Goal: Information Seeking & Learning: Learn about a topic

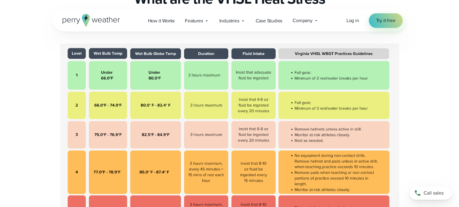
scroll to position [175, 0]
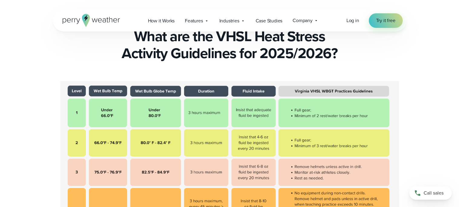
scroll to position [0, 0]
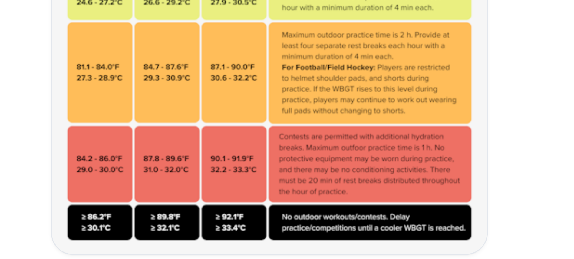
scroll to position [416, 0]
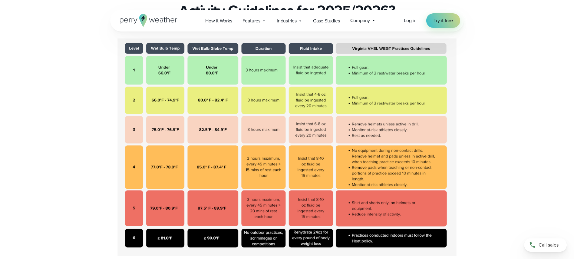
scroll to position [179, 0]
